Goal: Navigation & Orientation: Find specific page/section

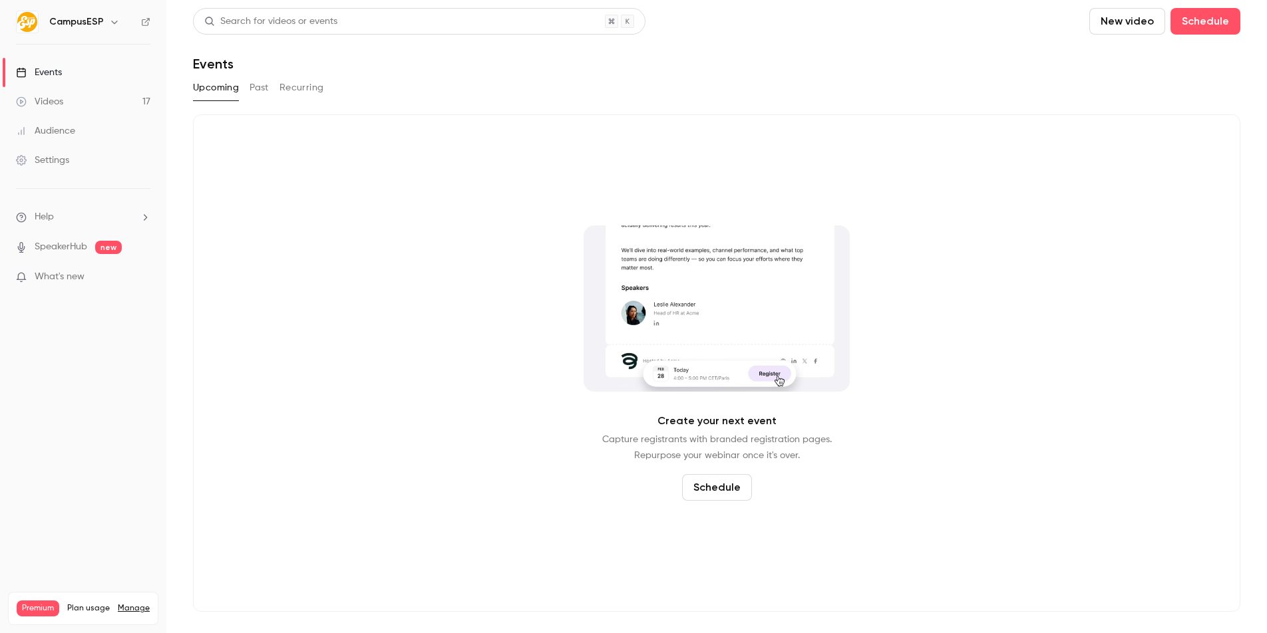
click at [252, 87] on button "Past" at bounding box center [258, 87] width 19 height 21
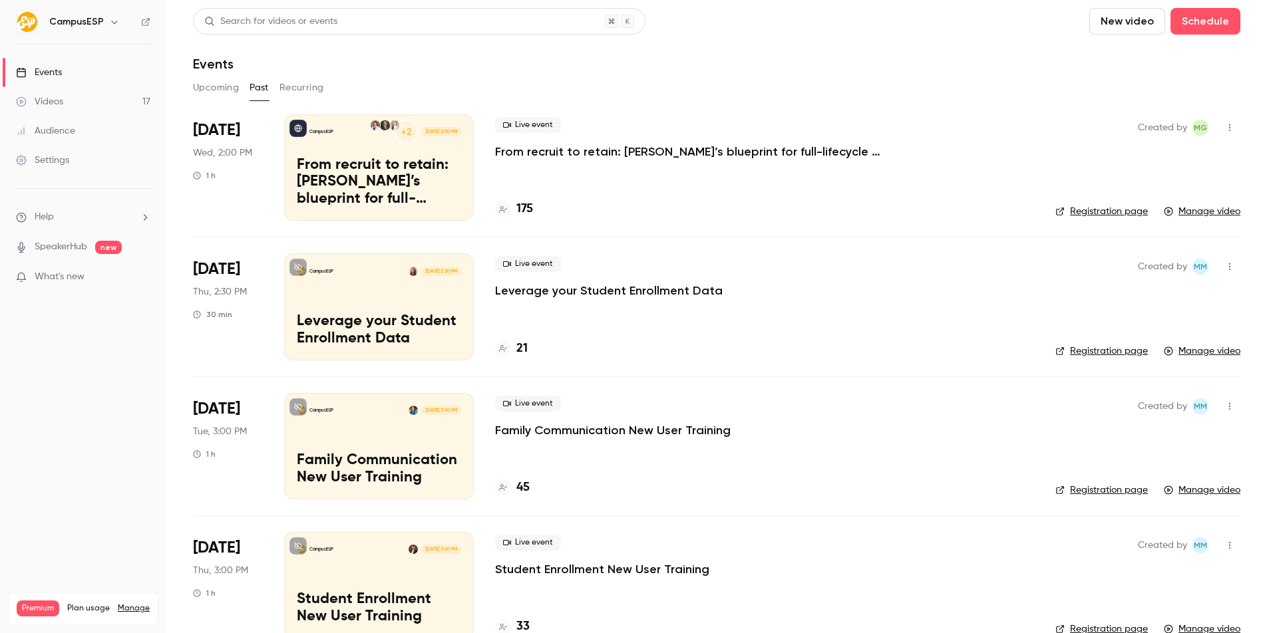
click at [651, 150] on p "From recruit to retain: [PERSON_NAME]’s blueprint for full-lifecycle family eng…" at bounding box center [694, 152] width 399 height 16
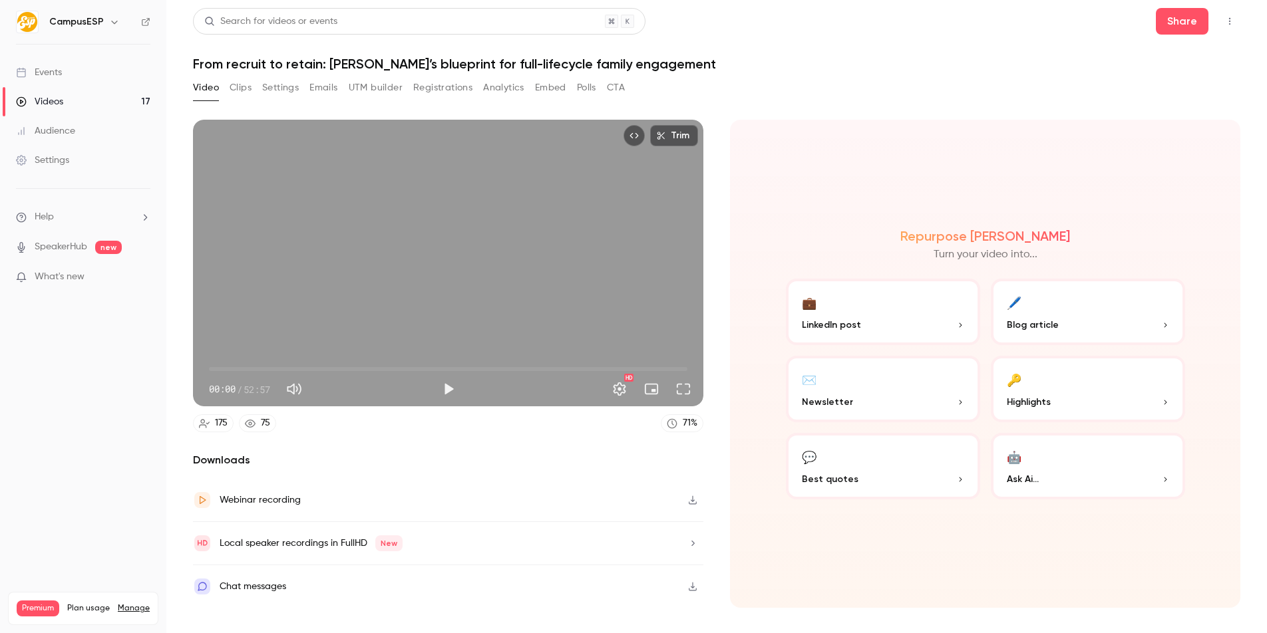
click at [430, 82] on button "Registrations" at bounding box center [442, 87] width 59 height 21
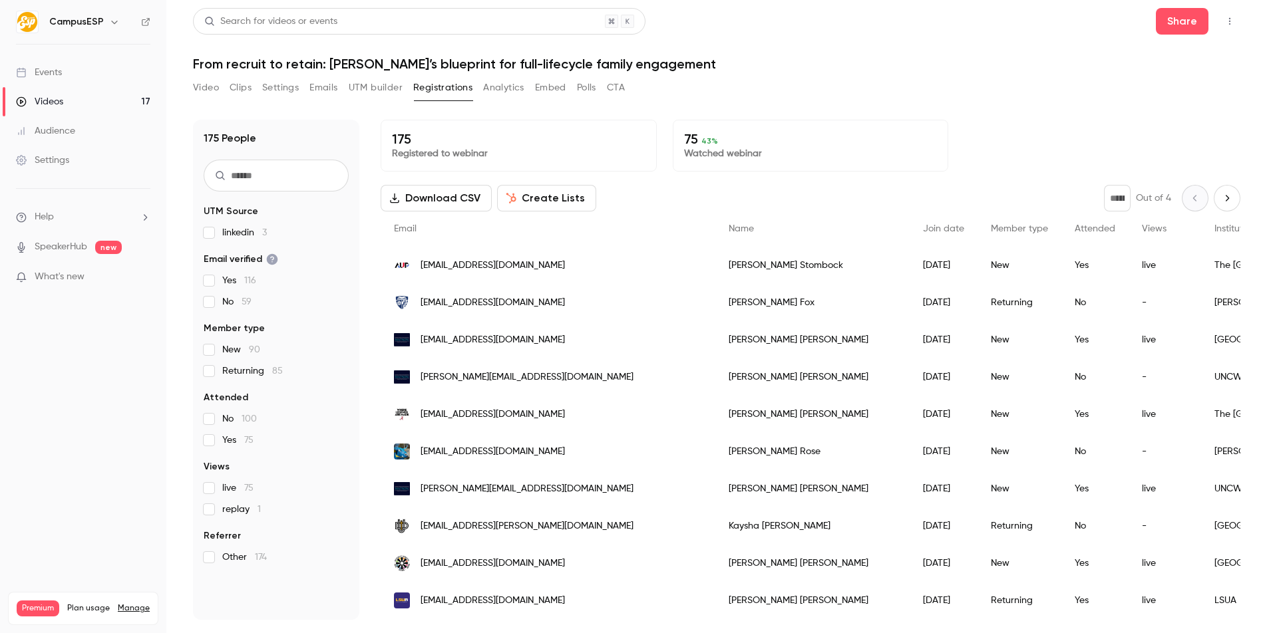
click at [231, 235] on span "linkedin 3" at bounding box center [244, 232] width 45 height 13
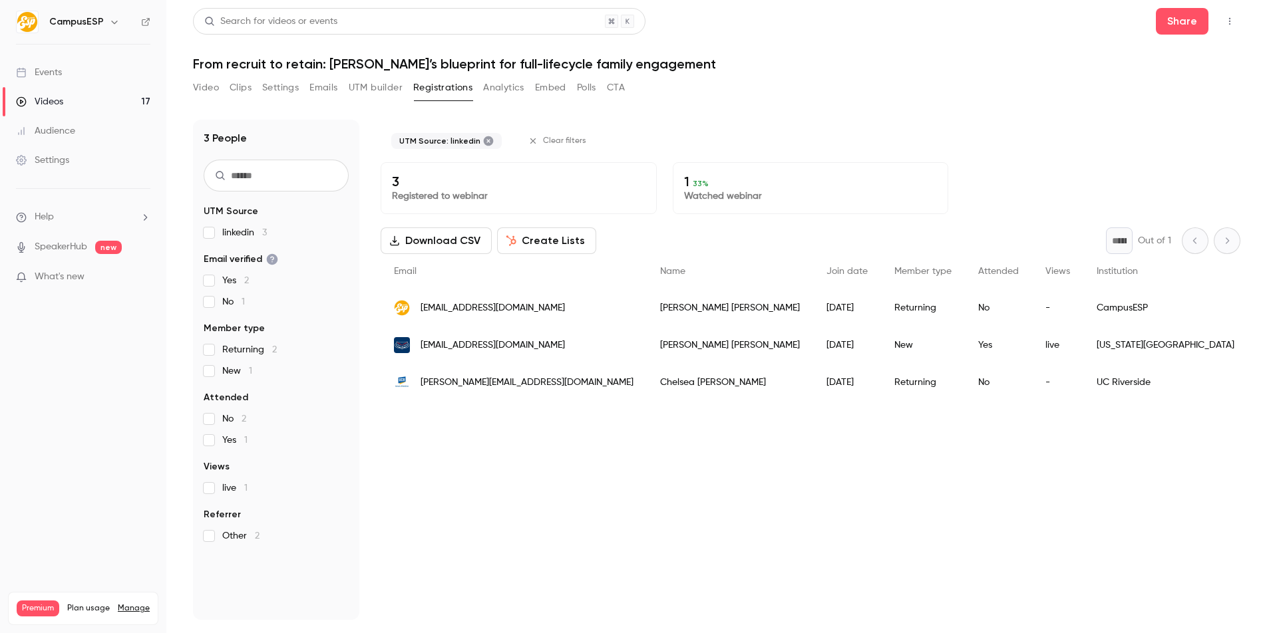
click at [220, 442] on label "Yes 1" at bounding box center [276, 440] width 145 height 13
click at [234, 230] on span "linkedin 3" at bounding box center [244, 232] width 45 height 13
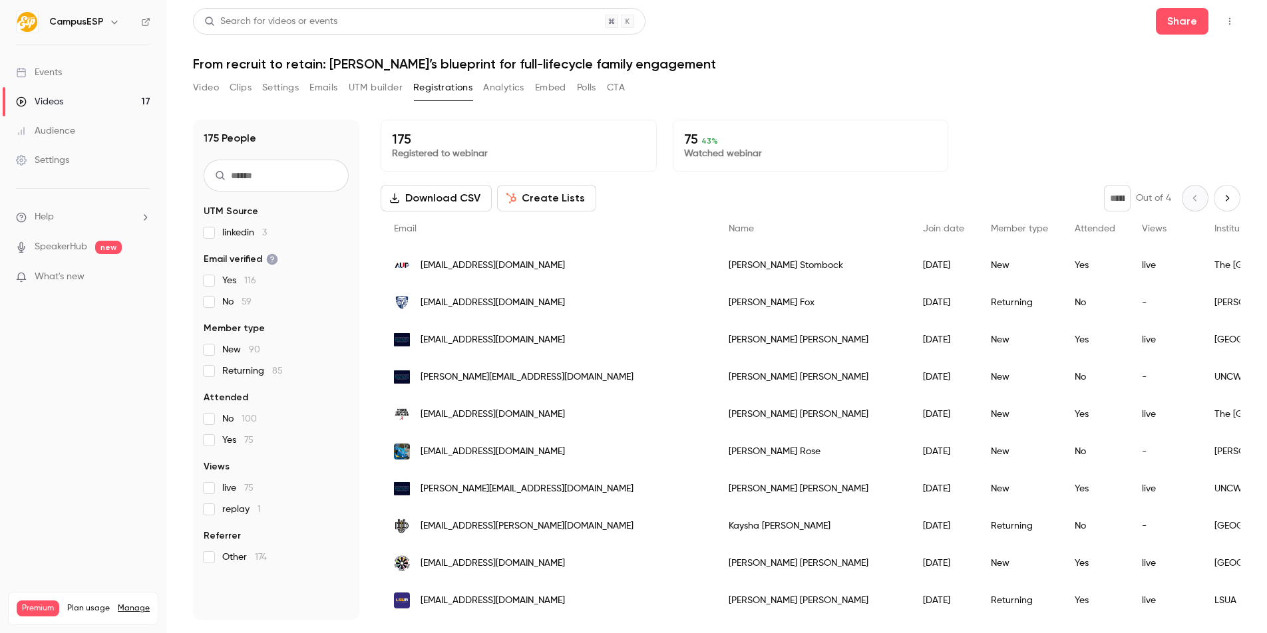
click at [225, 416] on span "No 100" at bounding box center [239, 418] width 35 height 13
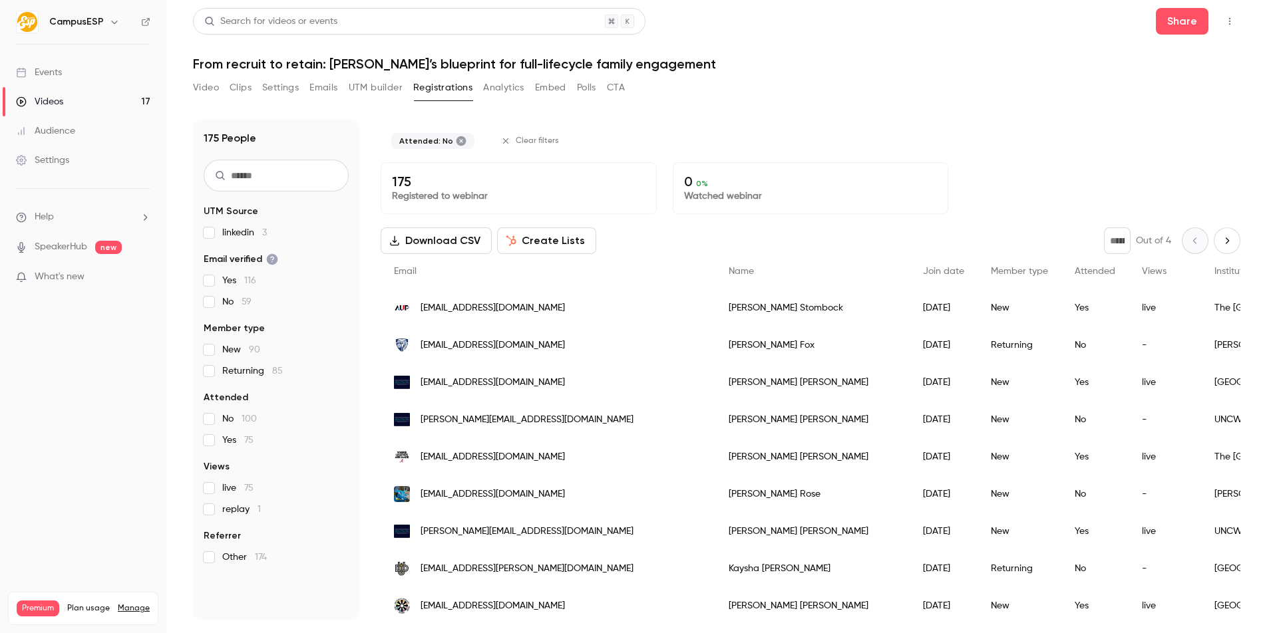
click at [227, 416] on span "No 100" at bounding box center [239, 418] width 35 height 13
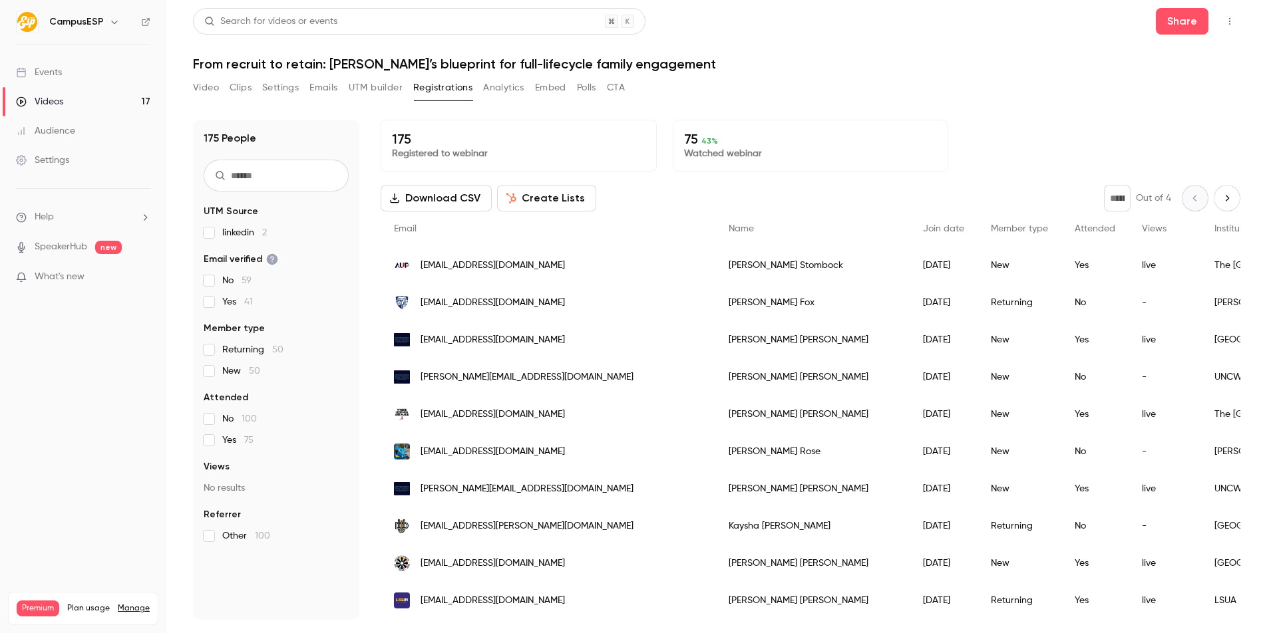
click at [228, 442] on span "Yes 75" at bounding box center [237, 440] width 31 height 13
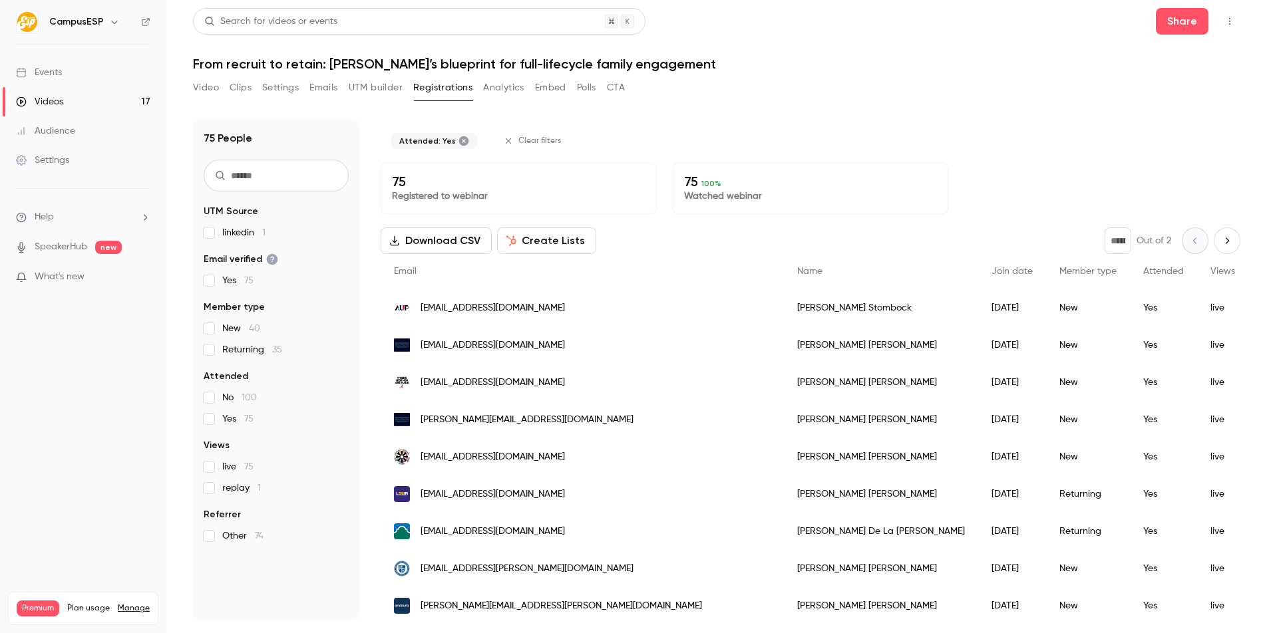
click at [269, 180] on input "text" at bounding box center [276, 176] width 145 height 32
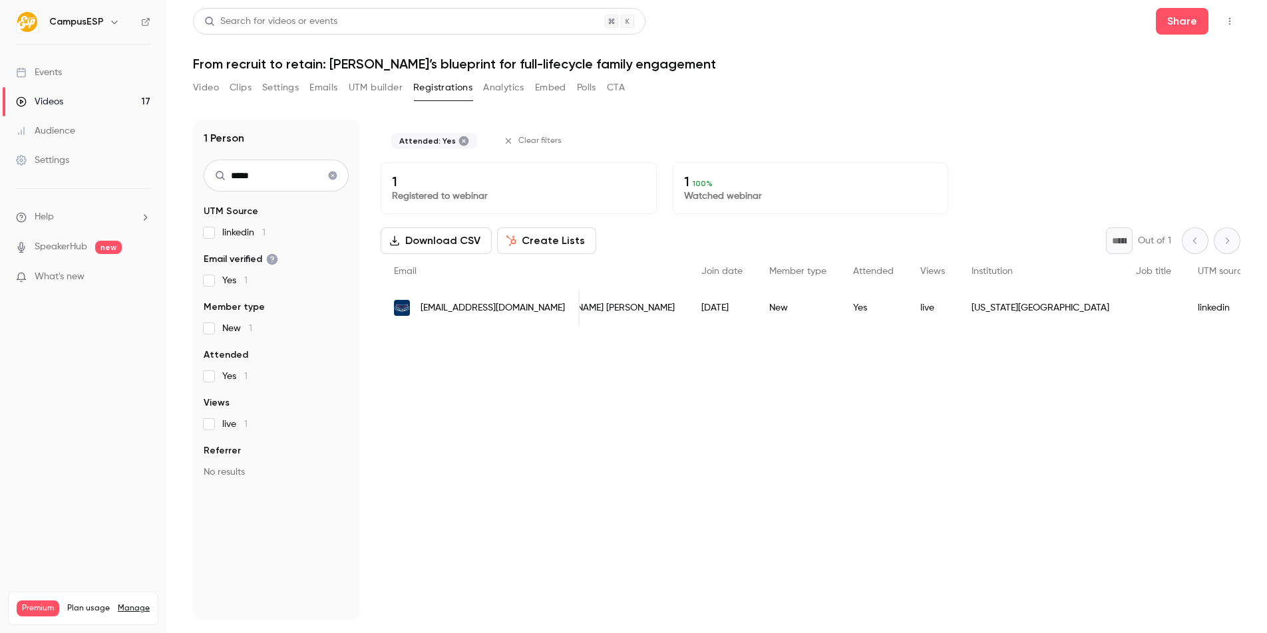
scroll to position [0, 66]
type input "*****"
click at [334, 178] on icon "Clear search" at bounding box center [333, 176] width 9 height 9
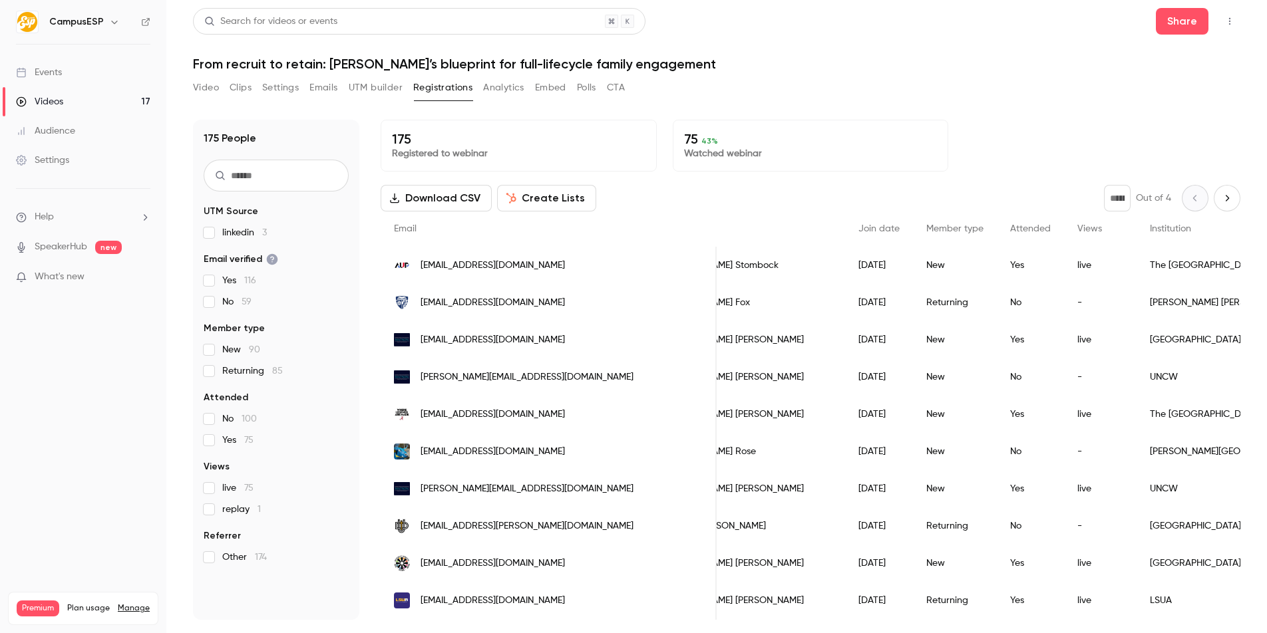
click at [236, 230] on span "linkedin 3" at bounding box center [244, 232] width 45 height 13
click at [34, 63] on link "Events" at bounding box center [83, 72] width 166 height 29
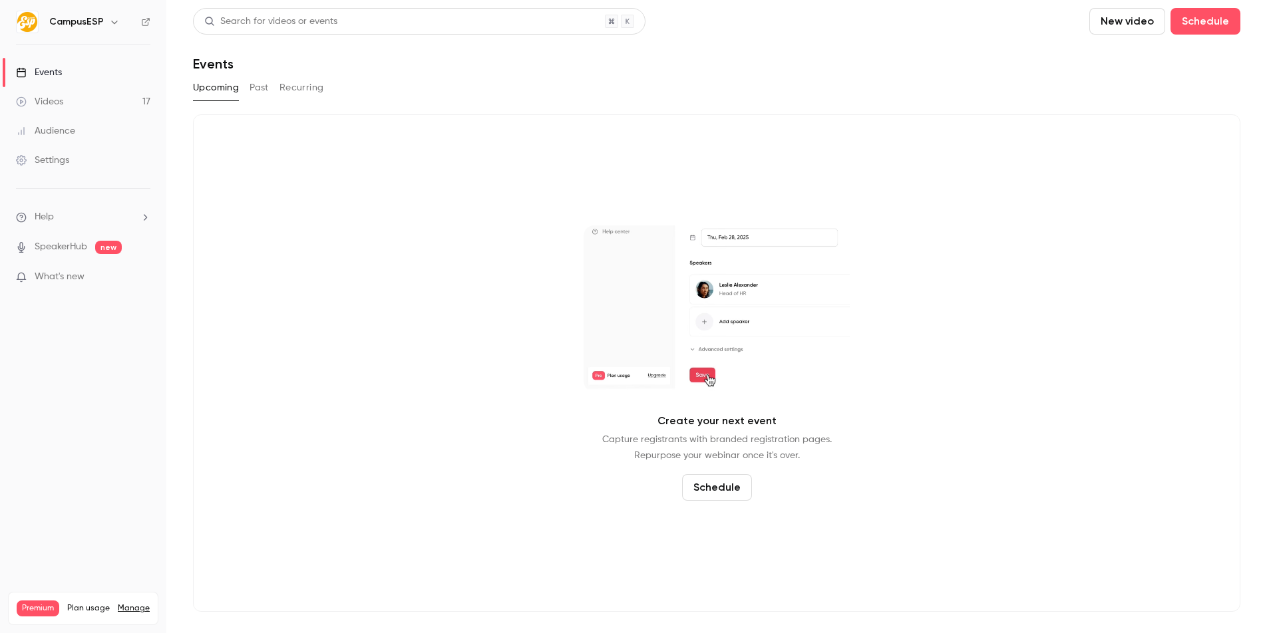
click at [246, 91] on div "Upcoming Past Recurring" at bounding box center [716, 87] width 1047 height 21
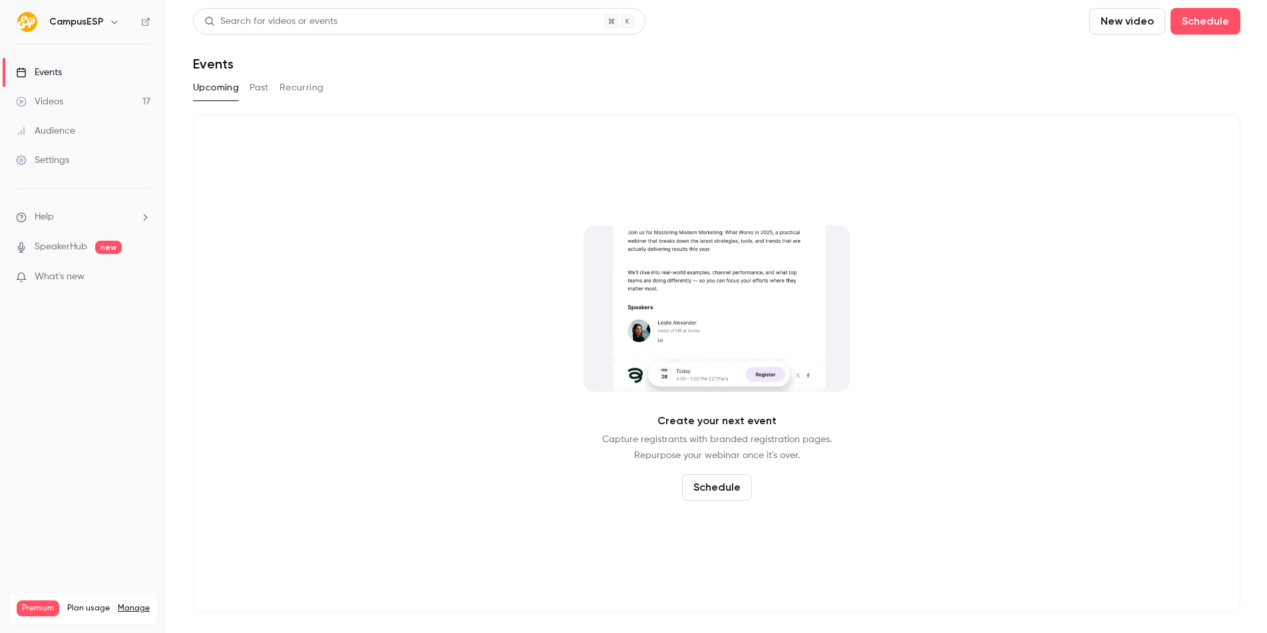
click at [247, 90] on div "Upcoming Past Recurring" at bounding box center [716, 87] width 1047 height 21
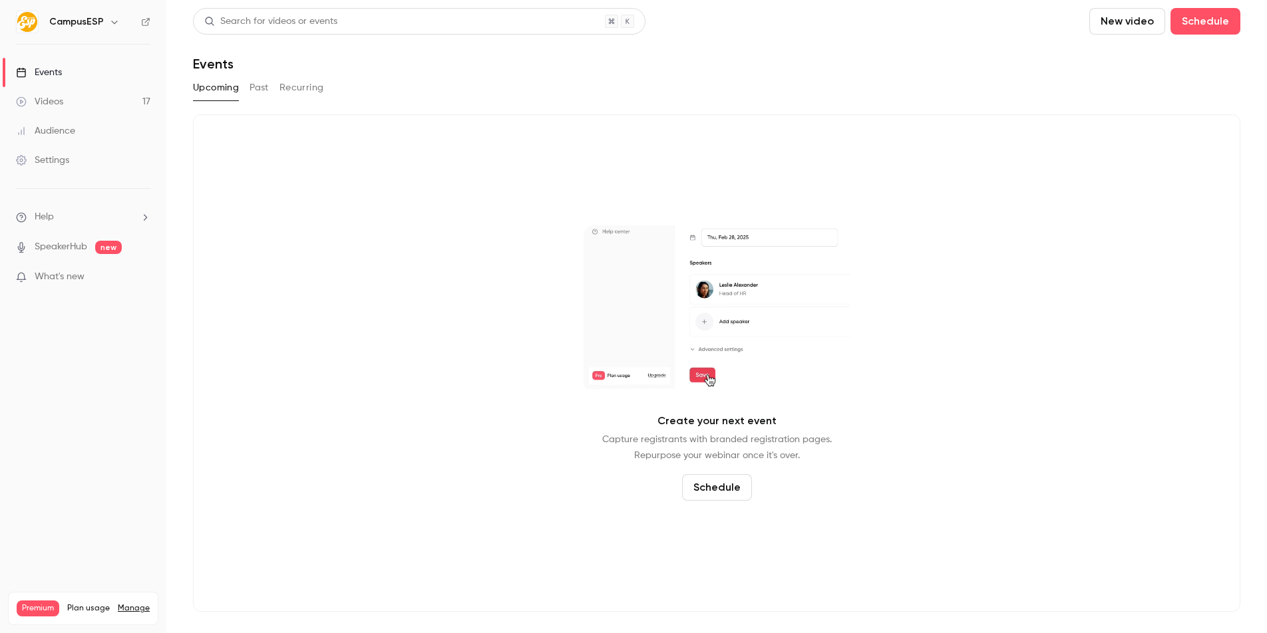
click at [259, 90] on button "Past" at bounding box center [258, 87] width 19 height 21
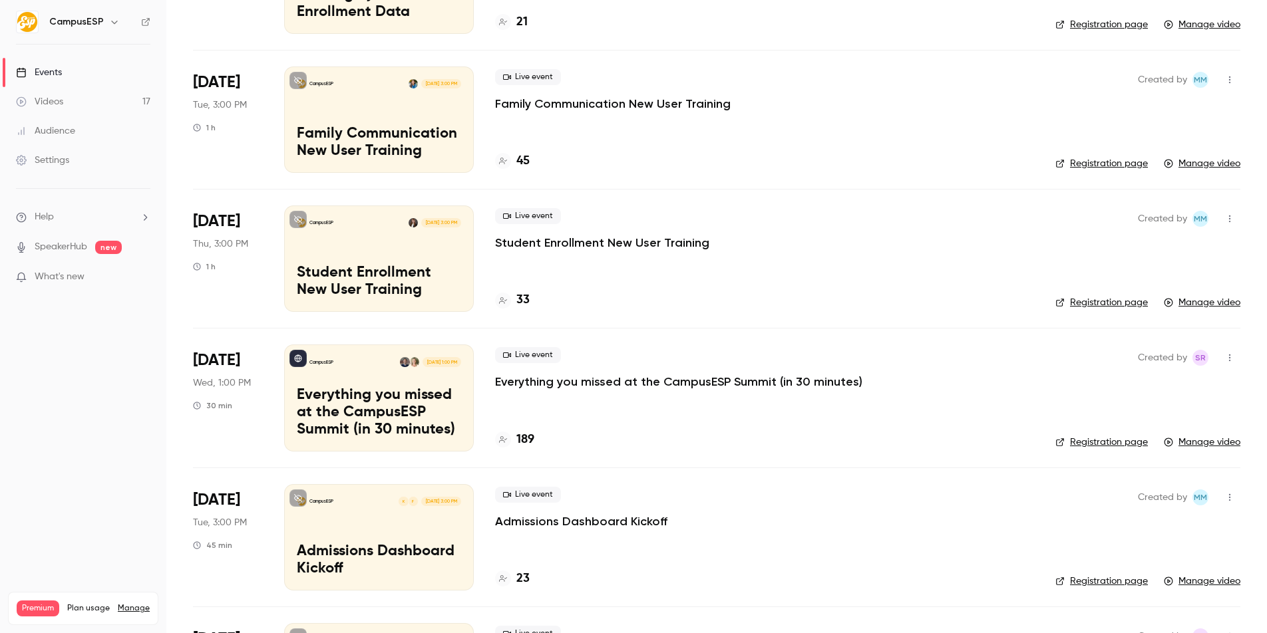
scroll to position [323, 0]
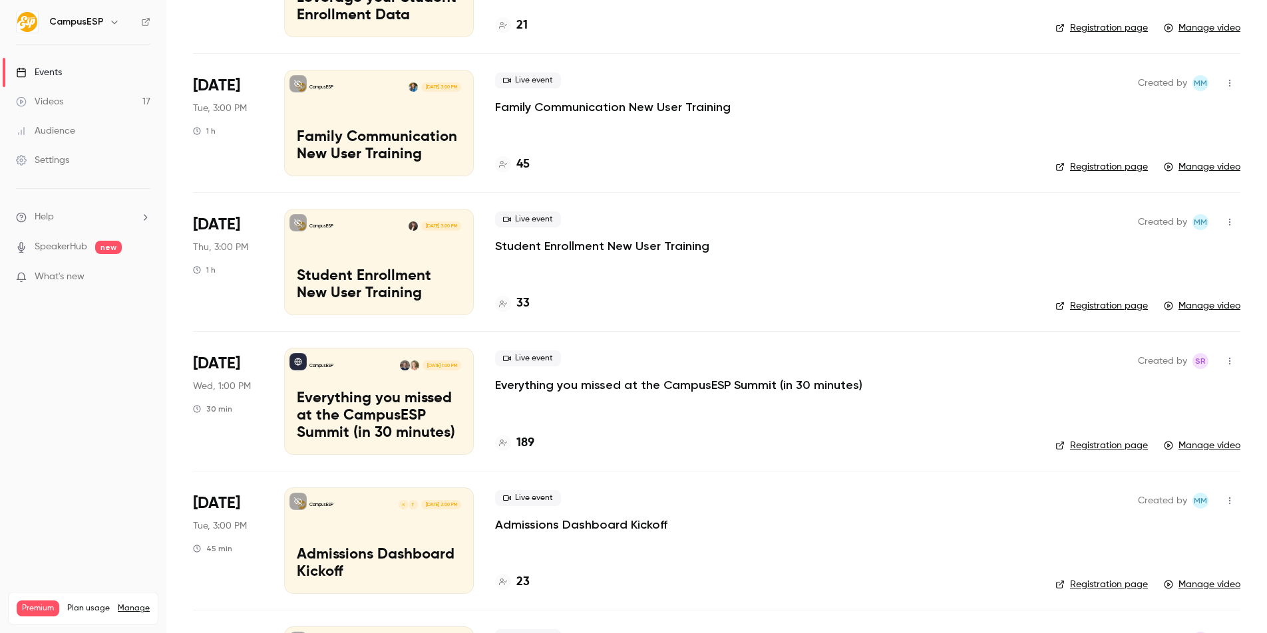
click at [563, 386] on p "Everything you missed at the CampusESP Summit (in 30 minutes)" at bounding box center [678, 385] width 367 height 16
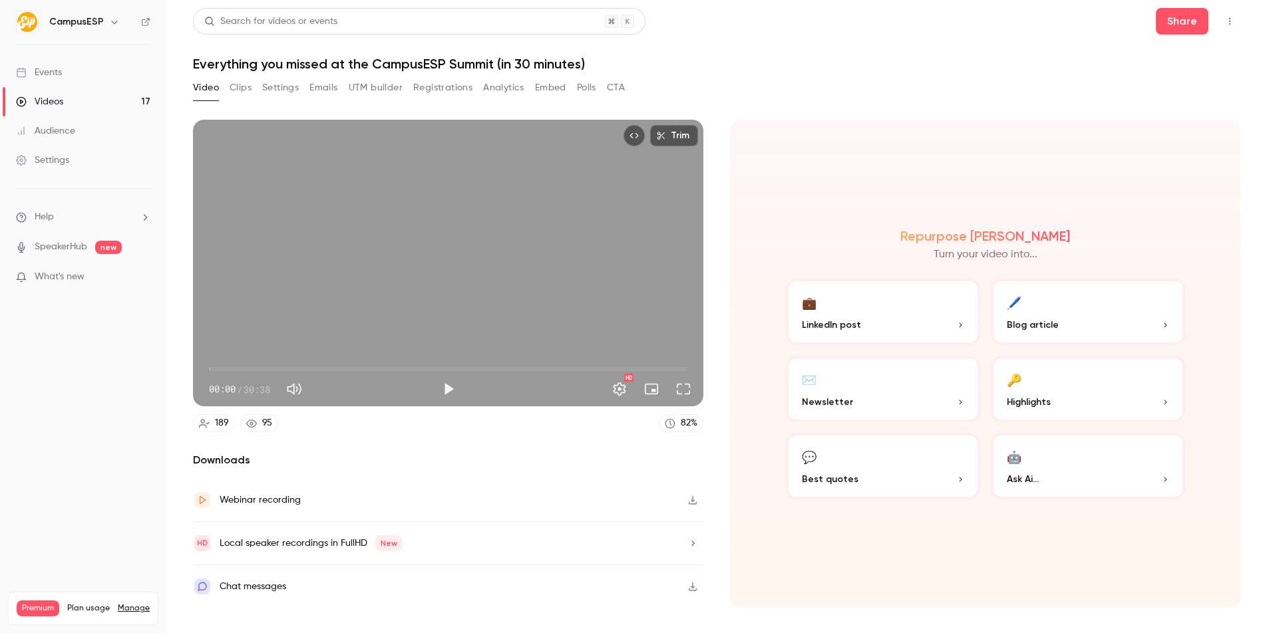
click at [440, 87] on button "Registrations" at bounding box center [442, 87] width 59 height 21
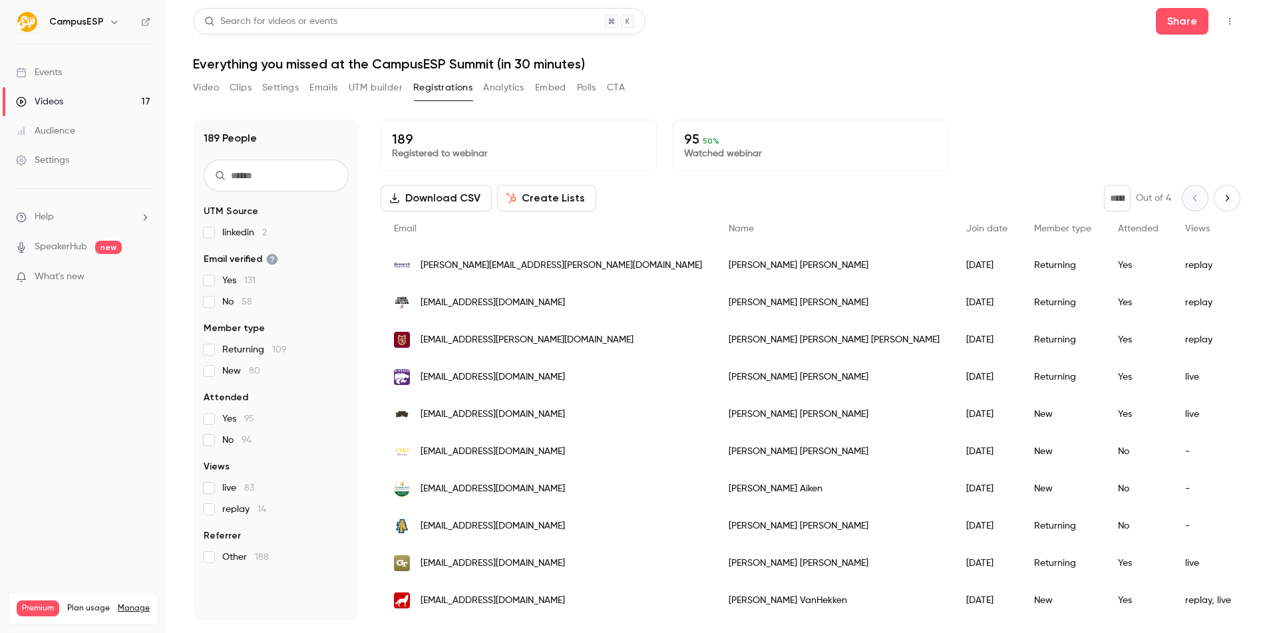
click at [225, 231] on span "linkedin 2" at bounding box center [244, 232] width 45 height 13
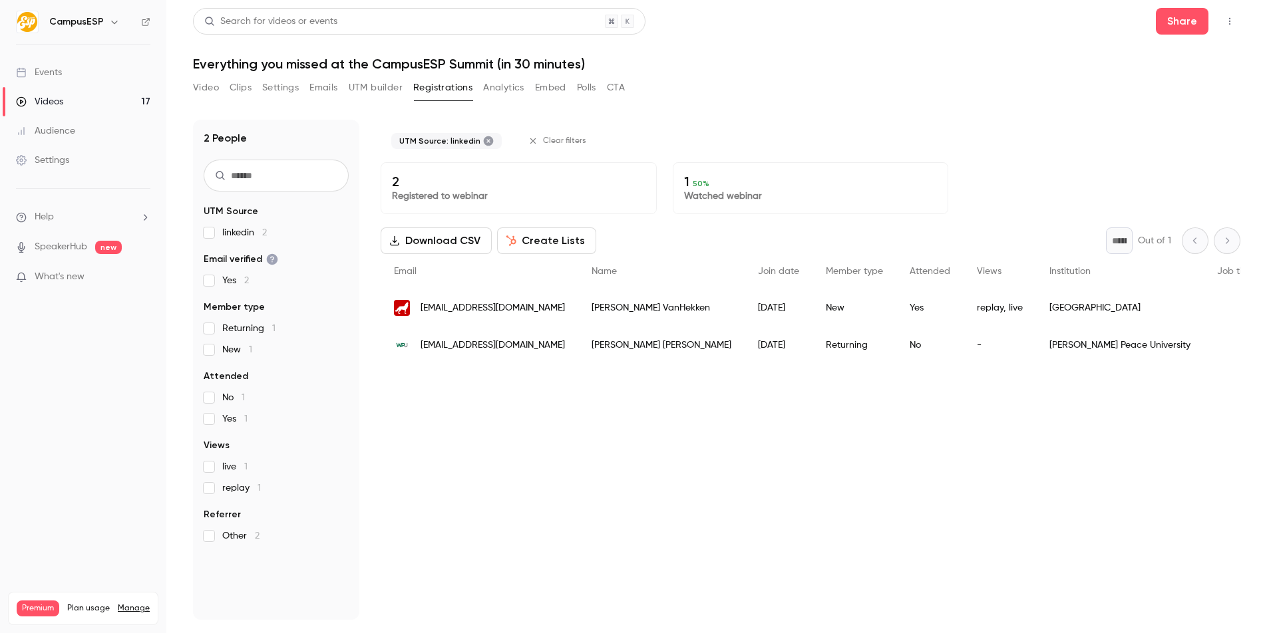
click at [225, 232] on span "linkedin 2" at bounding box center [244, 232] width 45 height 13
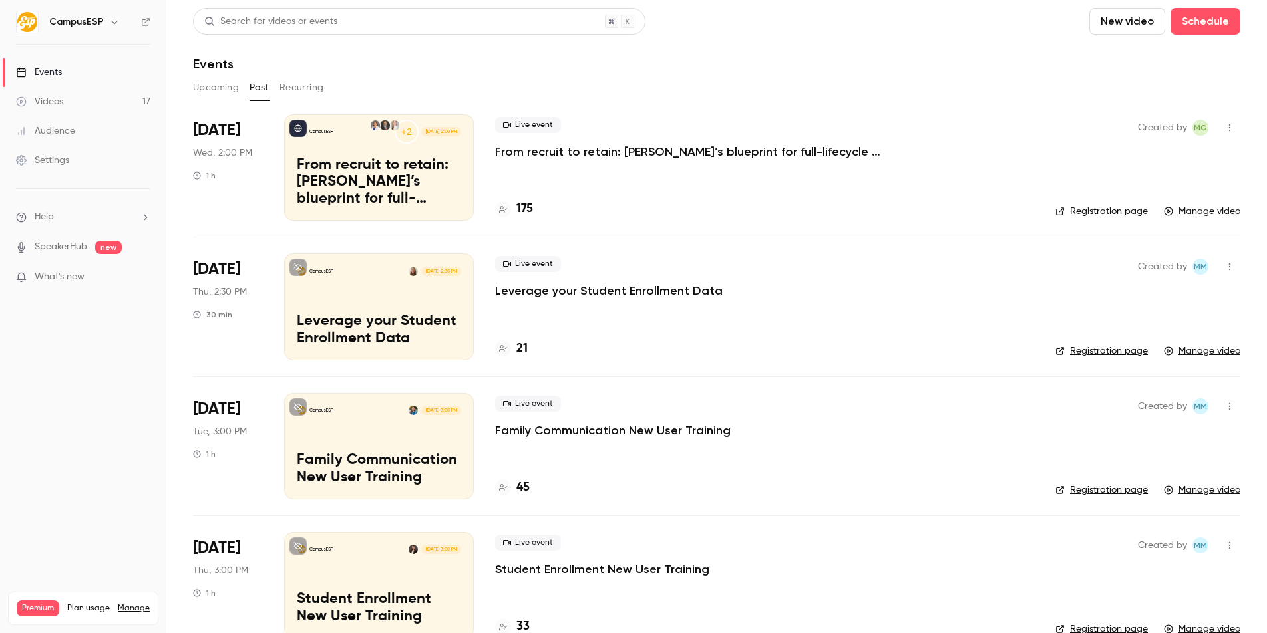
click at [676, 142] on div "Live event From recruit to retain: [PERSON_NAME]’s blueprint for full-lifecycle…" at bounding box center [764, 138] width 539 height 43
click at [678, 148] on p "From recruit to retain: [PERSON_NAME]’s blueprint for full-lifecycle family eng…" at bounding box center [694, 152] width 399 height 16
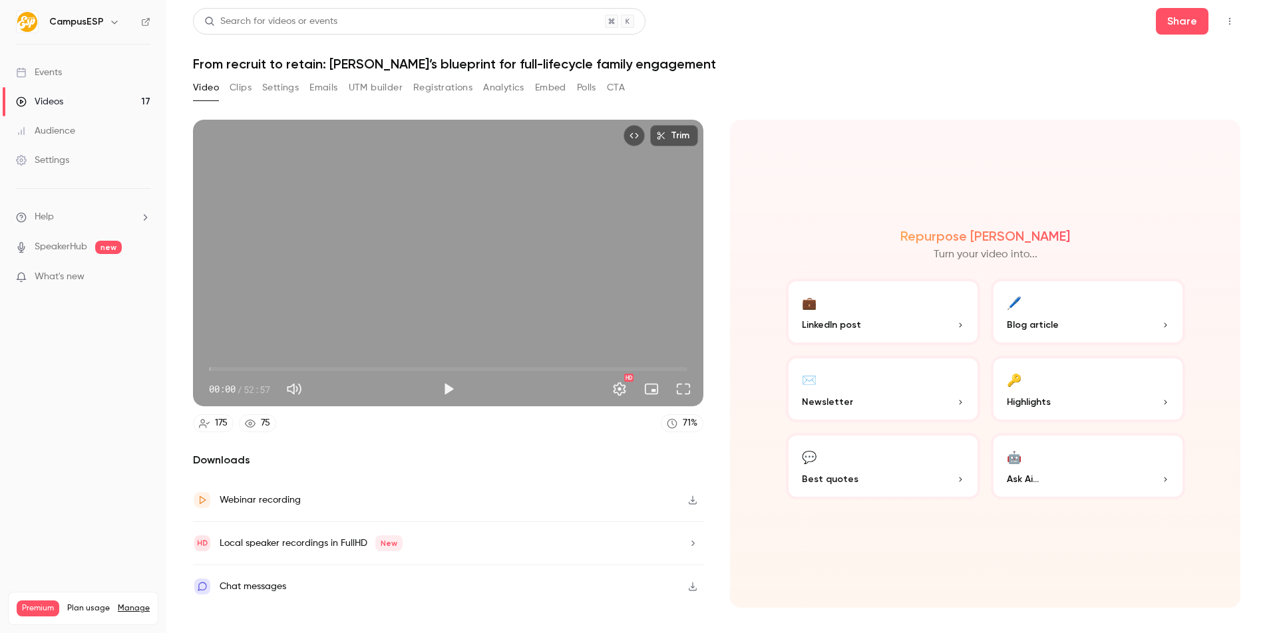
click at [406, 84] on div "Video Clips Settings Emails UTM builder Registrations Analytics Embed Polls CTA" at bounding box center [409, 87] width 432 height 21
click at [433, 85] on button "Registrations" at bounding box center [442, 87] width 59 height 21
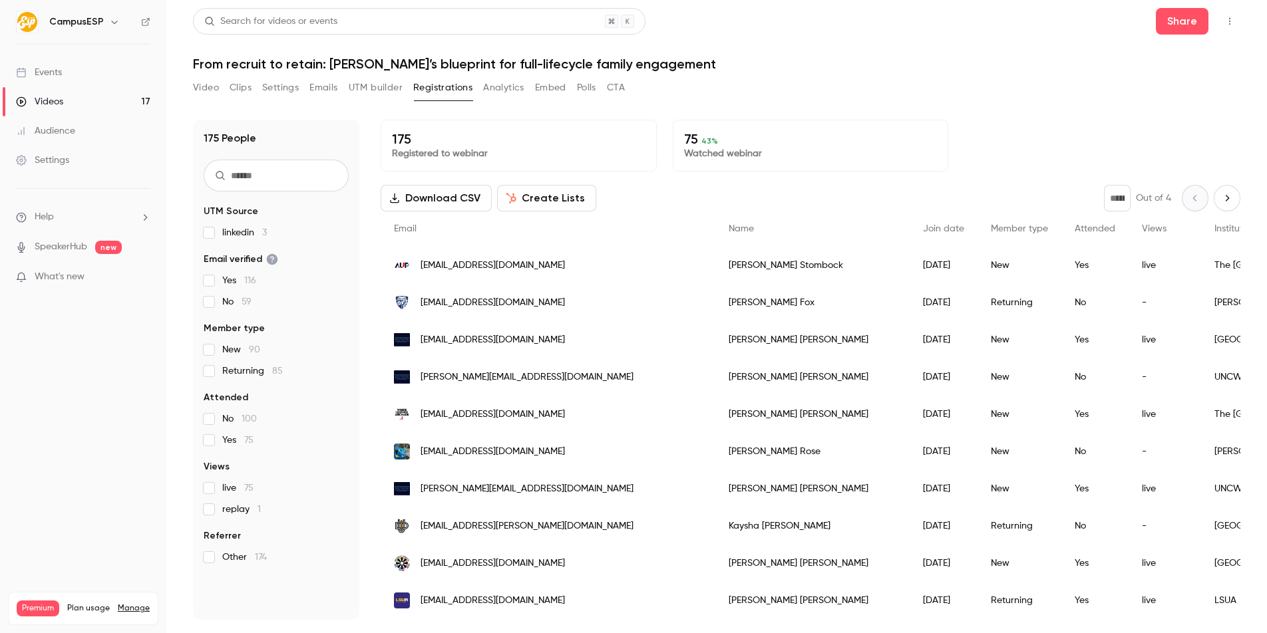
click at [253, 236] on span "linkedin 3" at bounding box center [244, 232] width 45 height 13
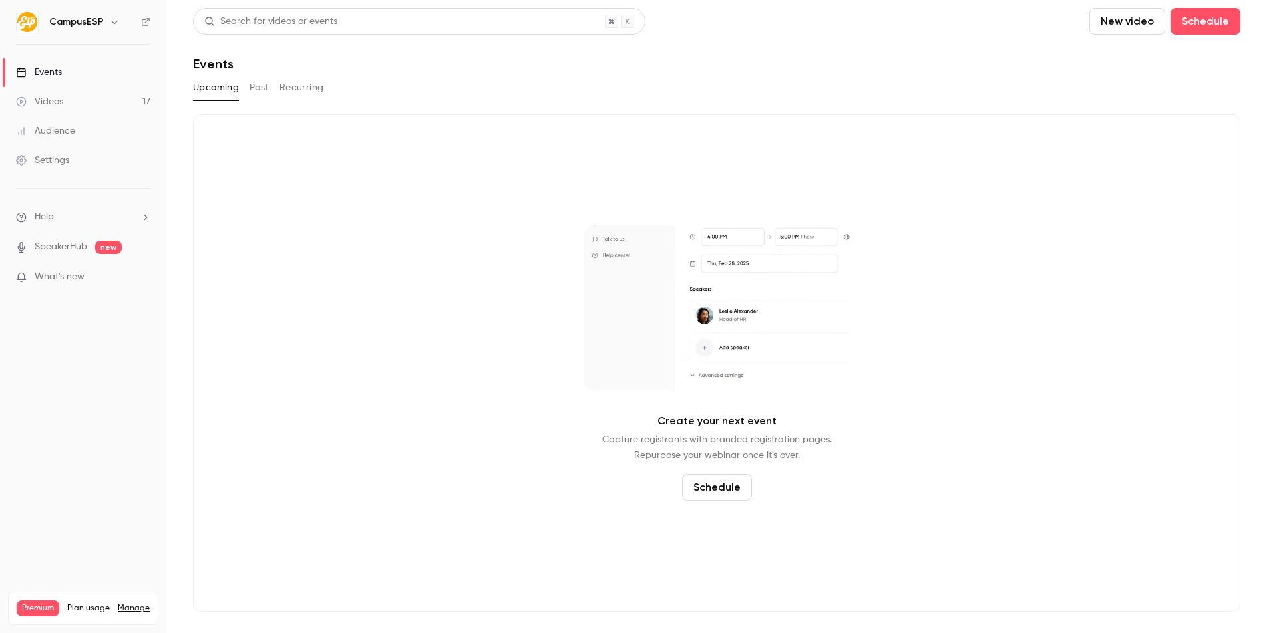
click at [76, 100] on link "Videos 17" at bounding box center [83, 101] width 166 height 29
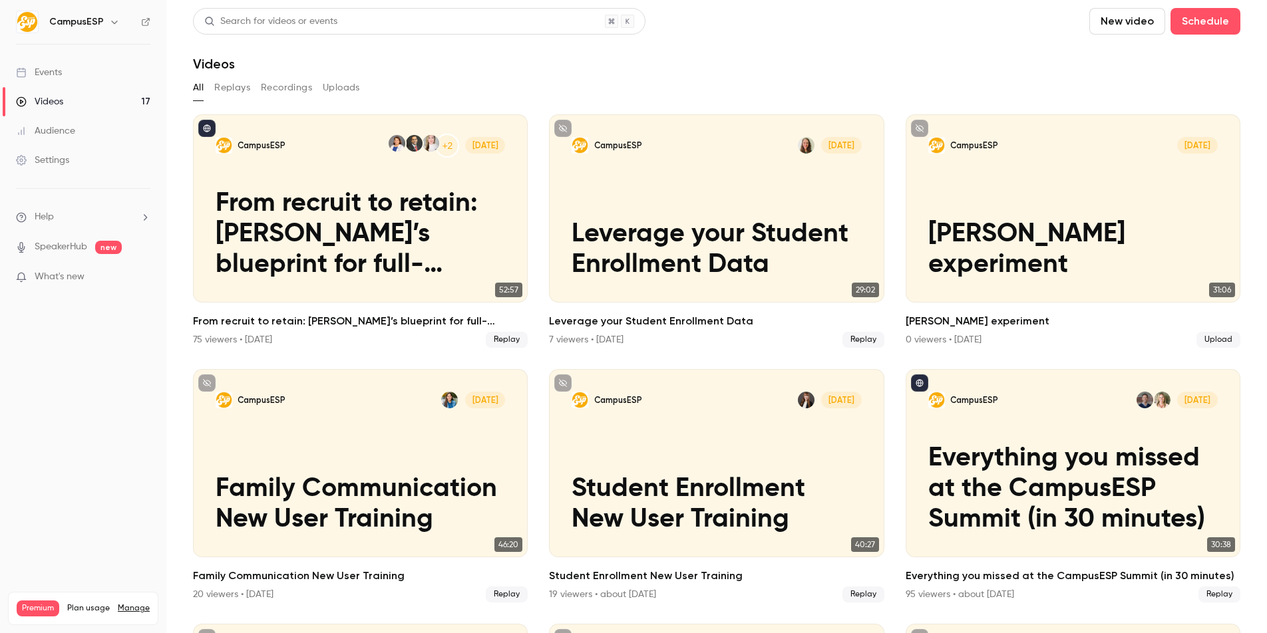
drag, startPoint x: 142, startPoint y: 606, endPoint x: 122, endPoint y: 551, distance: 58.9
click at [134, 603] on link "Manage" at bounding box center [134, 608] width 32 height 11
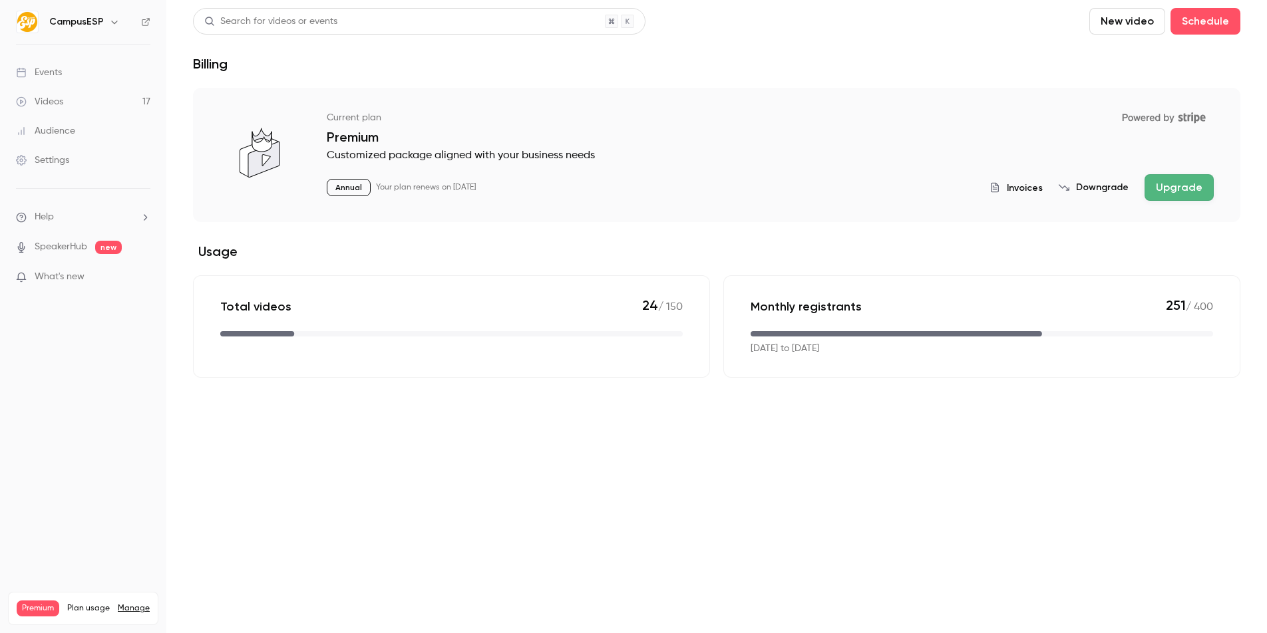
click at [136, 603] on link "Manage" at bounding box center [134, 608] width 32 height 11
click at [89, 178] on ul "Events Videos 17 Audience Settings" at bounding box center [83, 117] width 166 height 144
click at [86, 164] on link "Settings" at bounding box center [83, 160] width 166 height 29
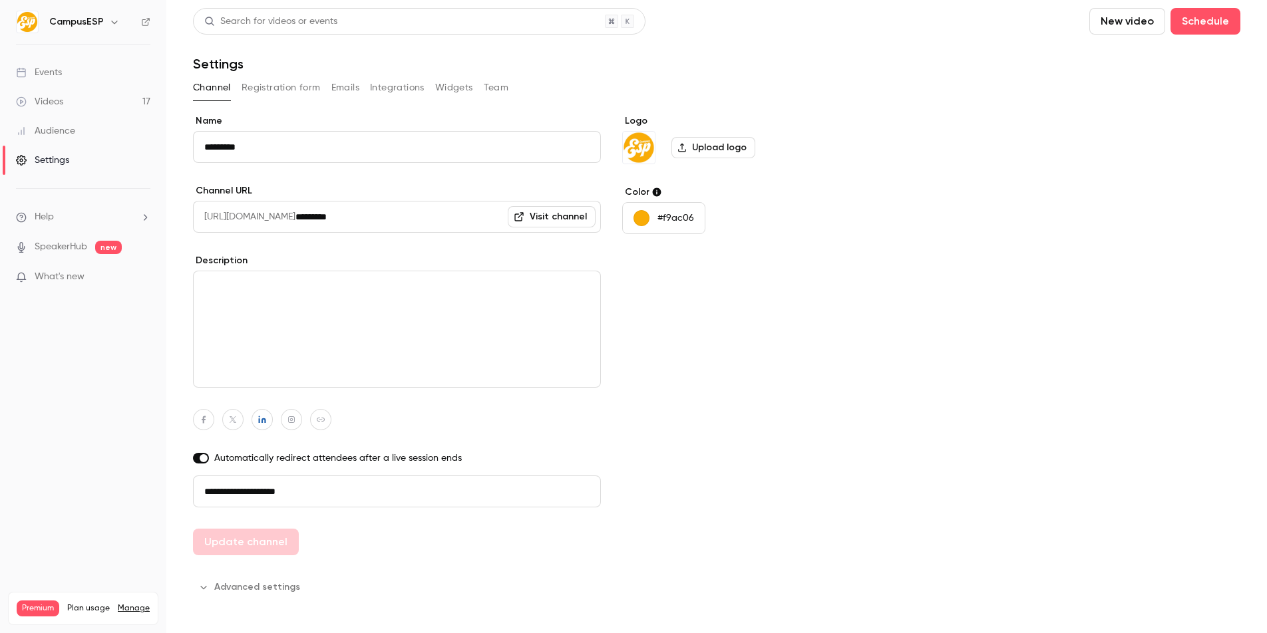
click at [496, 86] on button "Team" at bounding box center [496, 87] width 25 height 21
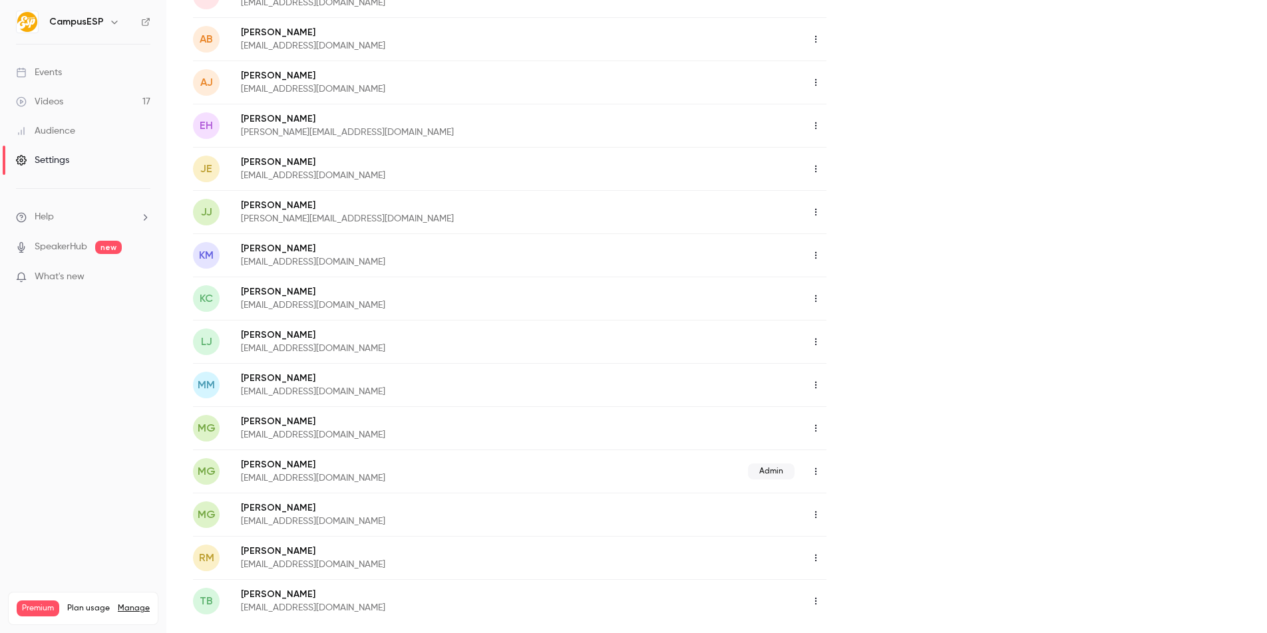
scroll to position [241, 0]
